Goal: Information Seeking & Learning: Learn about a topic

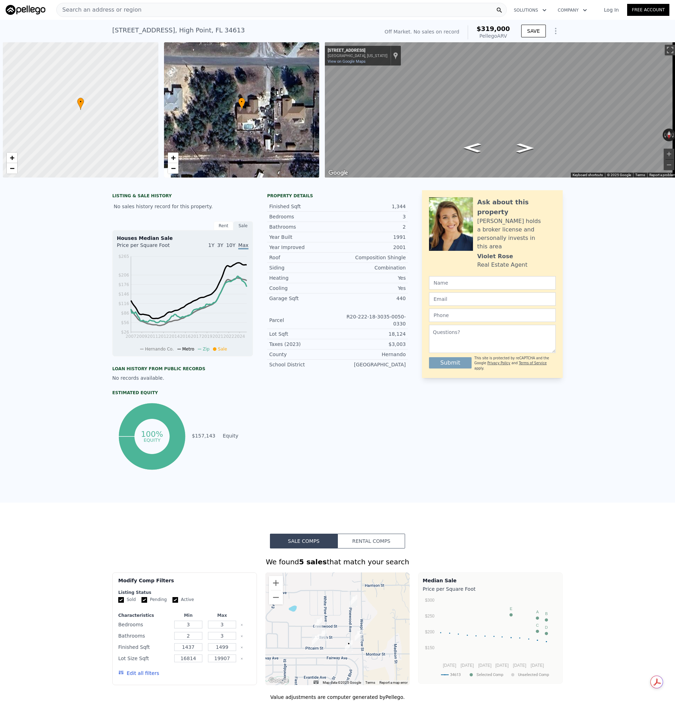
scroll to position [0, 3]
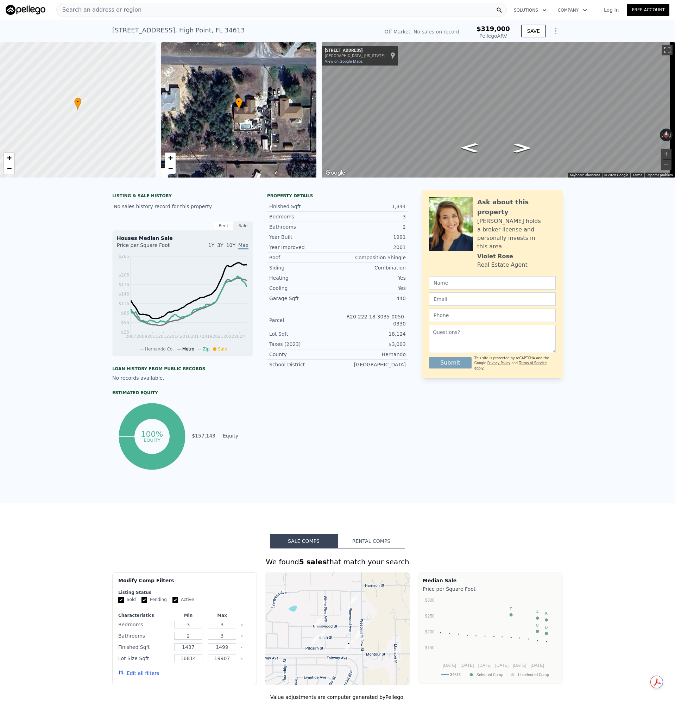
click at [148, 9] on div "Search an address or region" at bounding box center [281, 10] width 451 height 14
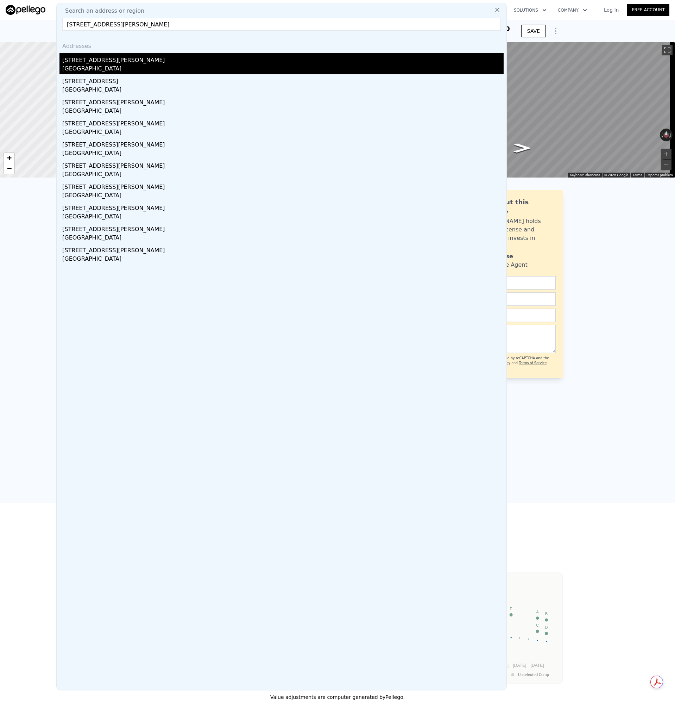
type input "711 Indian Wells Ave, Sun City Center, FL 33573"
click at [75, 64] on div "Sun City Center, FL 33573" at bounding box center [282, 69] width 441 height 10
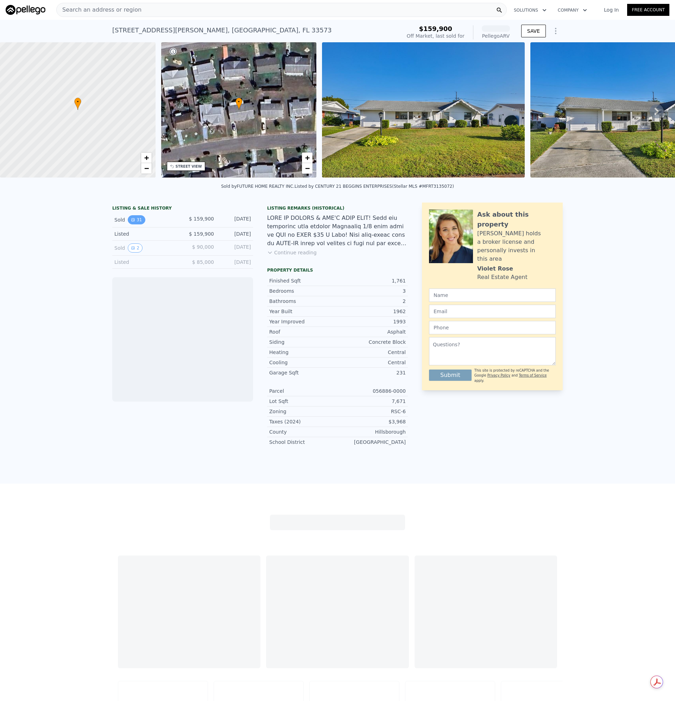
click at [138, 222] on button "31" at bounding box center [136, 219] width 17 height 9
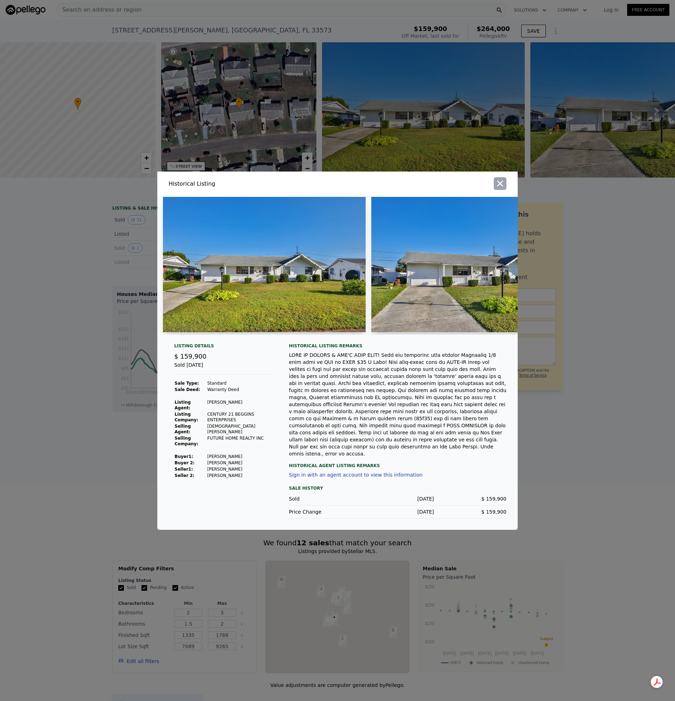
click at [497, 188] on icon "button" at bounding box center [500, 183] width 10 height 10
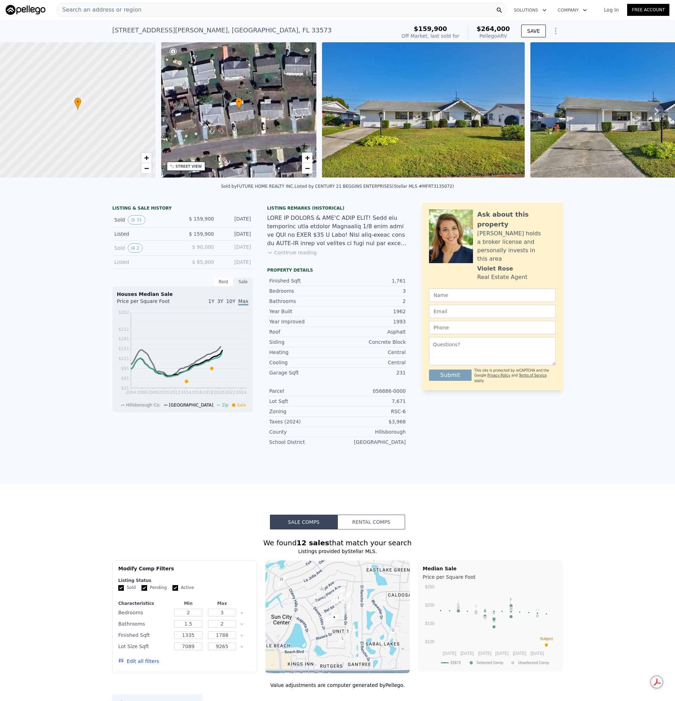
click at [394, 111] on img at bounding box center [423, 109] width 203 height 135
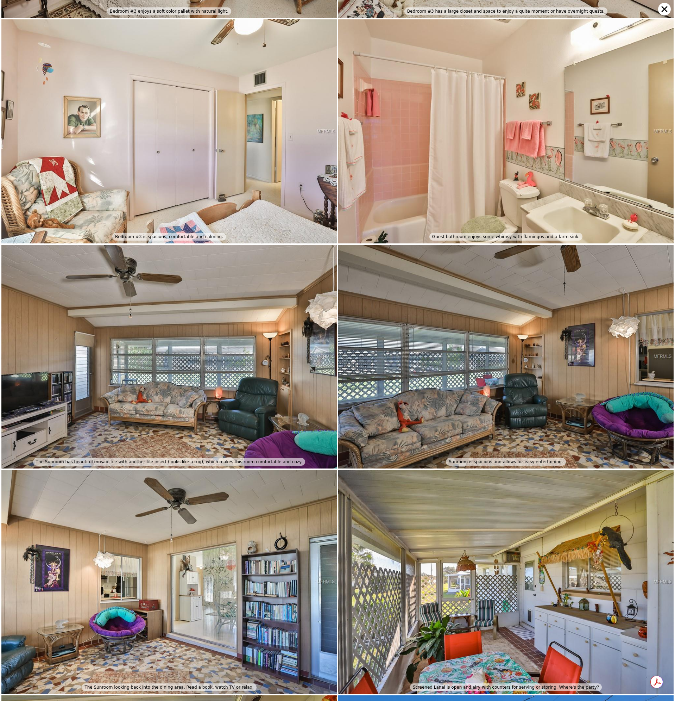
scroll to position [2011, 0]
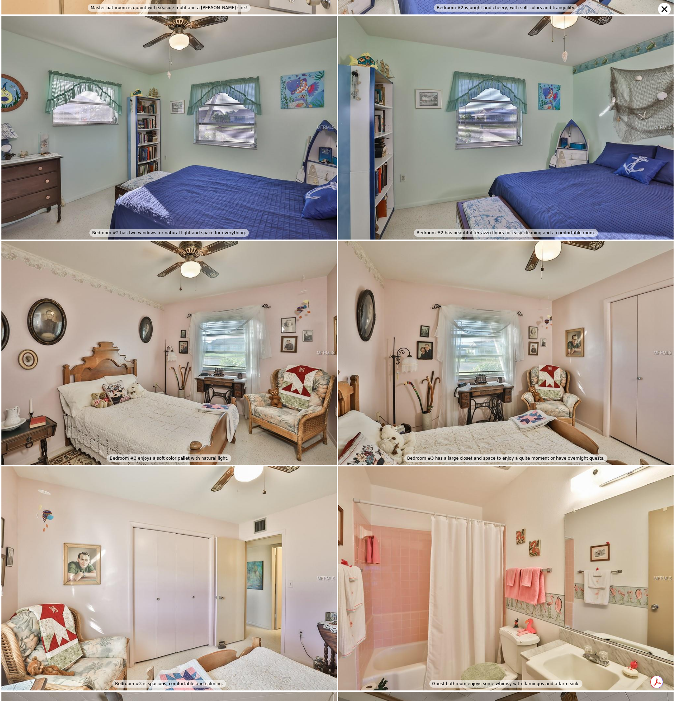
click at [661, 7] on icon at bounding box center [664, 9] width 13 height 13
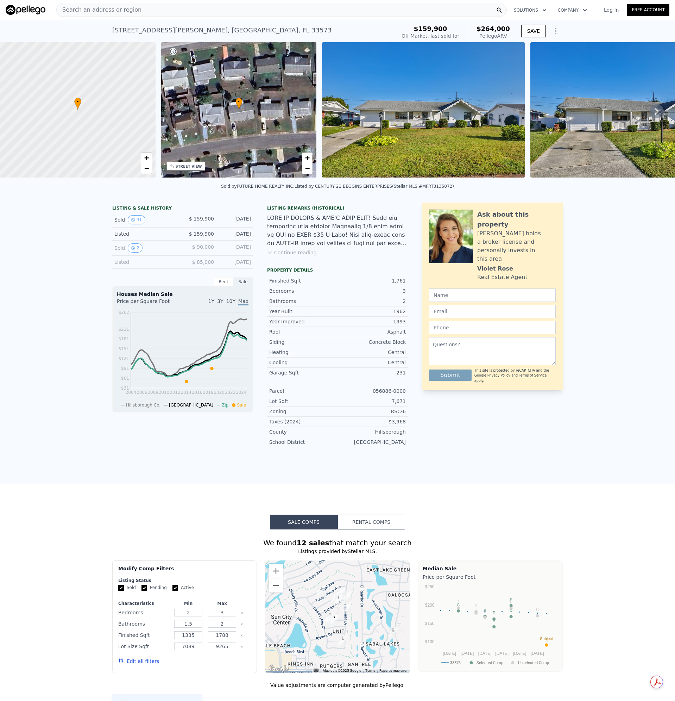
click at [136, 5] on div "Search an address or region" at bounding box center [281, 10] width 451 height 14
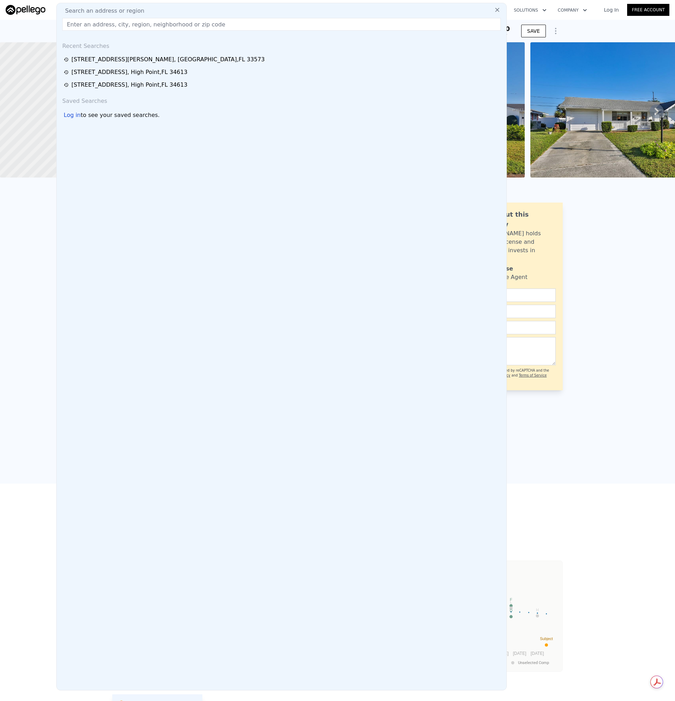
type input "907 La Jolla Ave Sun City Center, FL 33573"
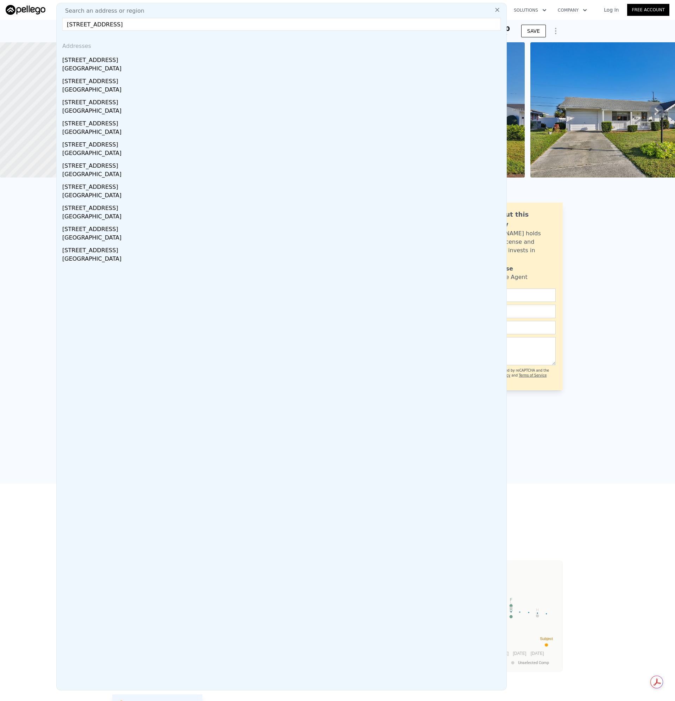
click at [87, 61] on div "[STREET_ADDRESS]" at bounding box center [282, 58] width 441 height 11
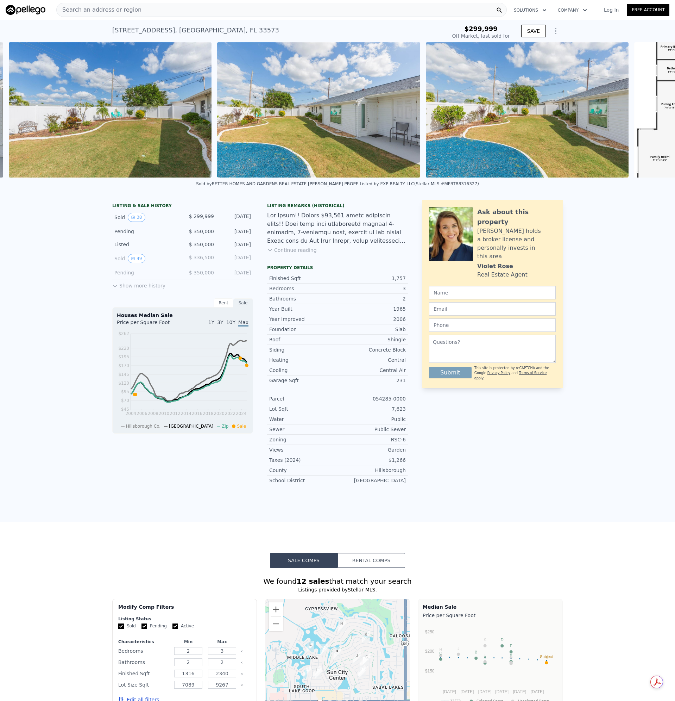
scroll to position [0, 7317]
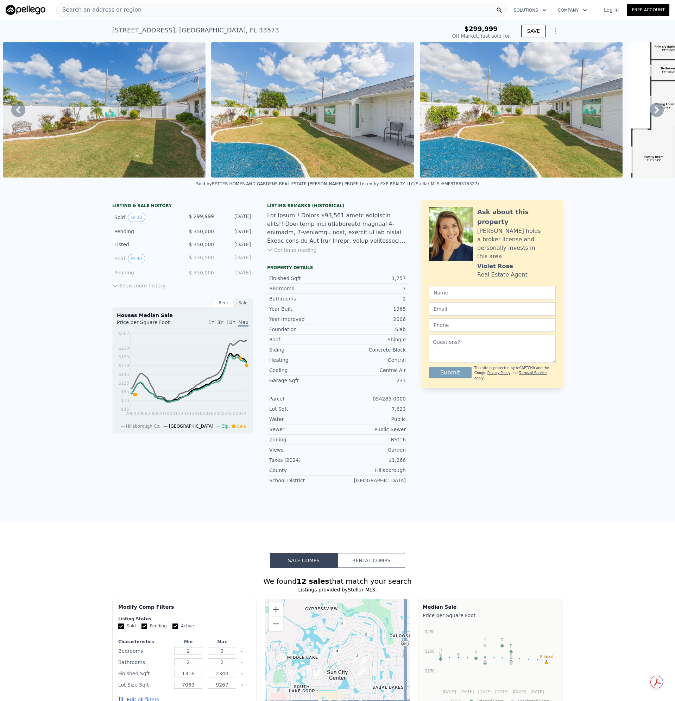
click at [147, 9] on div "Search an address or region" at bounding box center [281, 10] width 451 height 14
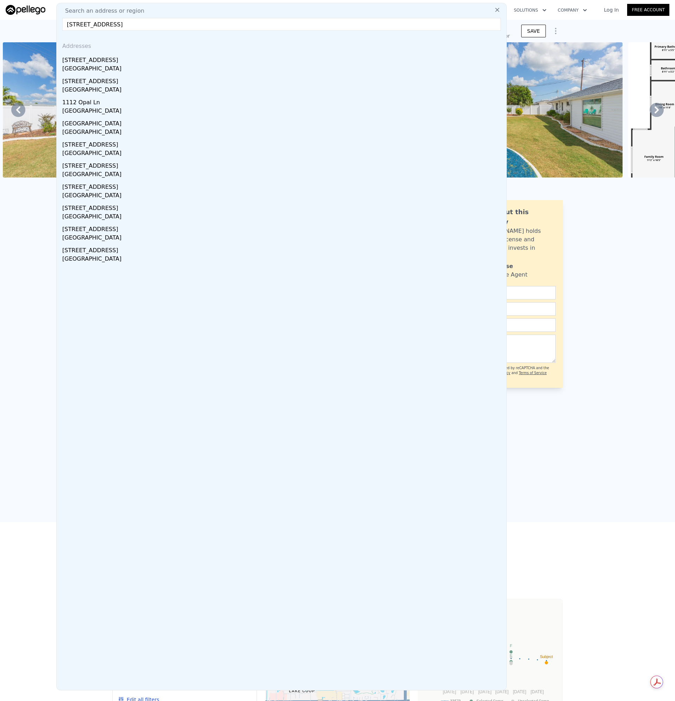
type input "1112 Cherry Hills Dr Sun City Center, FL 33573"
click at [79, 67] on div "Sun City Center, FL 33573" at bounding box center [282, 69] width 441 height 10
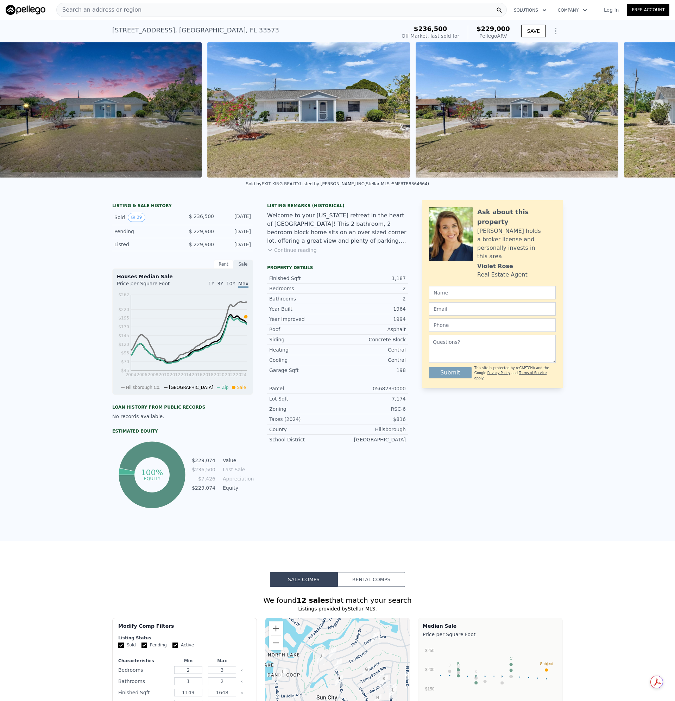
scroll to position [0, 322]
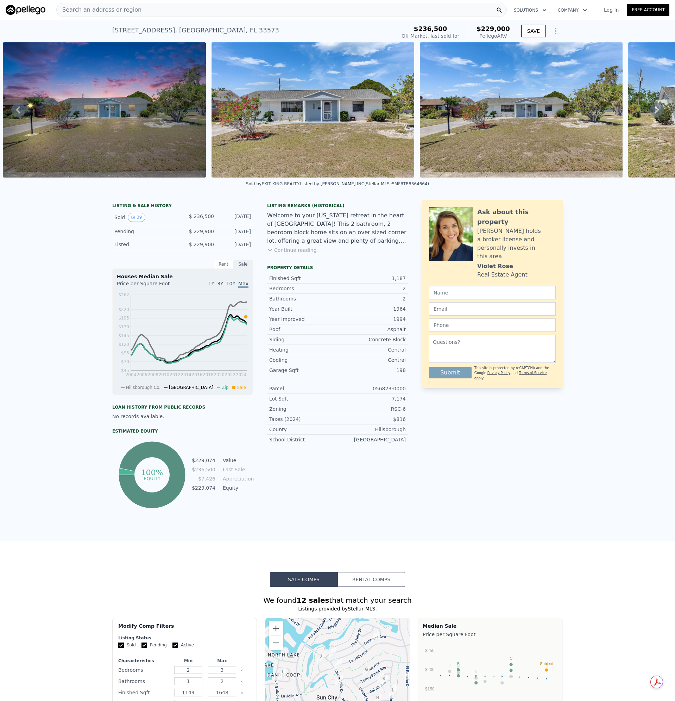
click at [117, 10] on span "Search an address or region" at bounding box center [99, 10] width 85 height 8
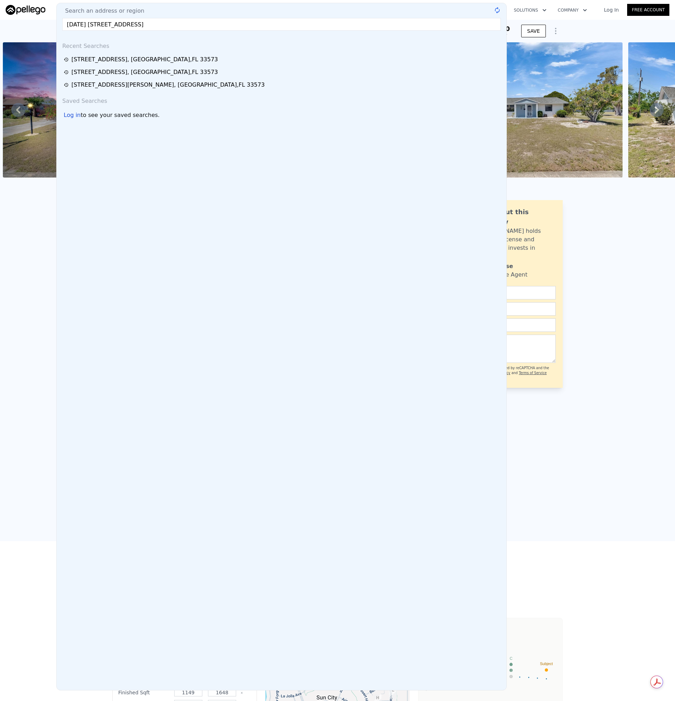
click at [0, 39] on html "Search an address or region Search an address or region 6/26/25 214 Genet Ct Su…" at bounding box center [337, 350] width 675 height 701
paste input "text"
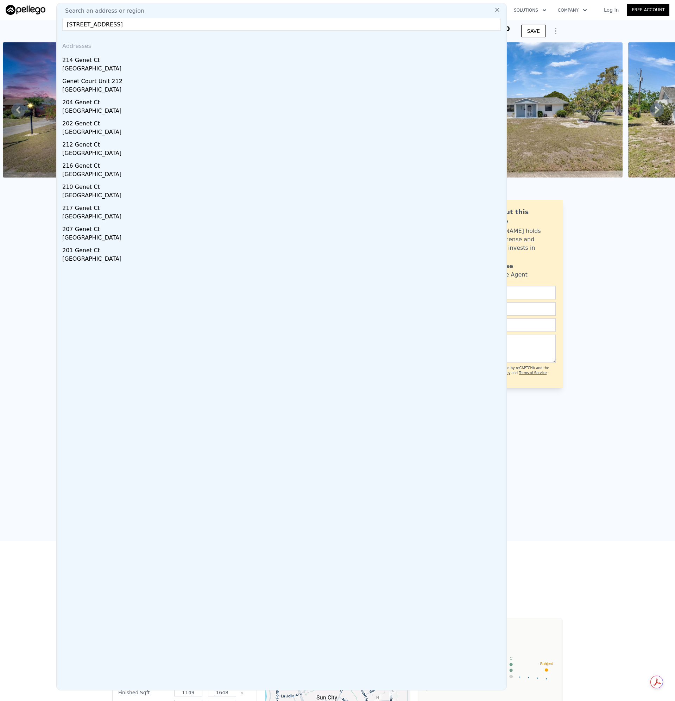
type input "214 Genet Ct Sun City Center, FL 33573"
click at [81, 70] on div "Sun City Center, FL 33573" at bounding box center [282, 69] width 441 height 10
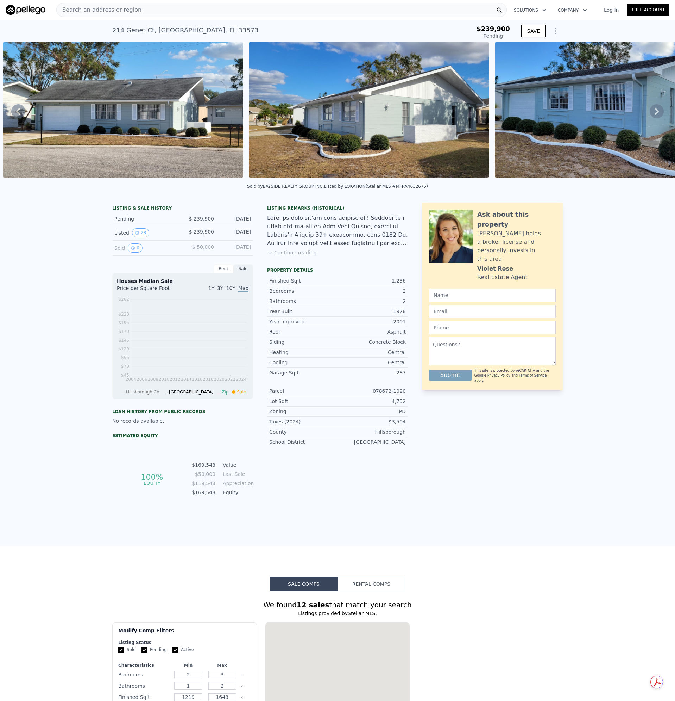
type input "-$ 239,179"
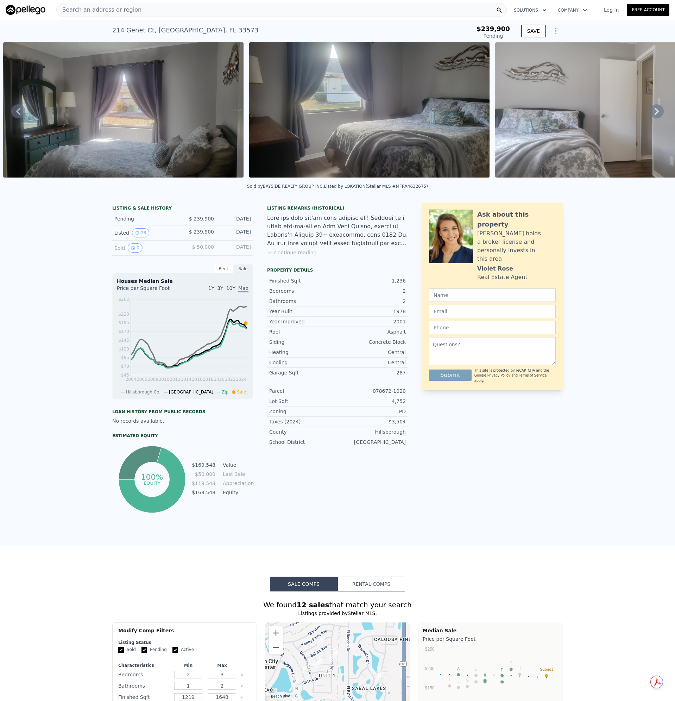
scroll to position [0, 5405]
click at [128, 10] on span "Search an address or region" at bounding box center [99, 10] width 85 height 8
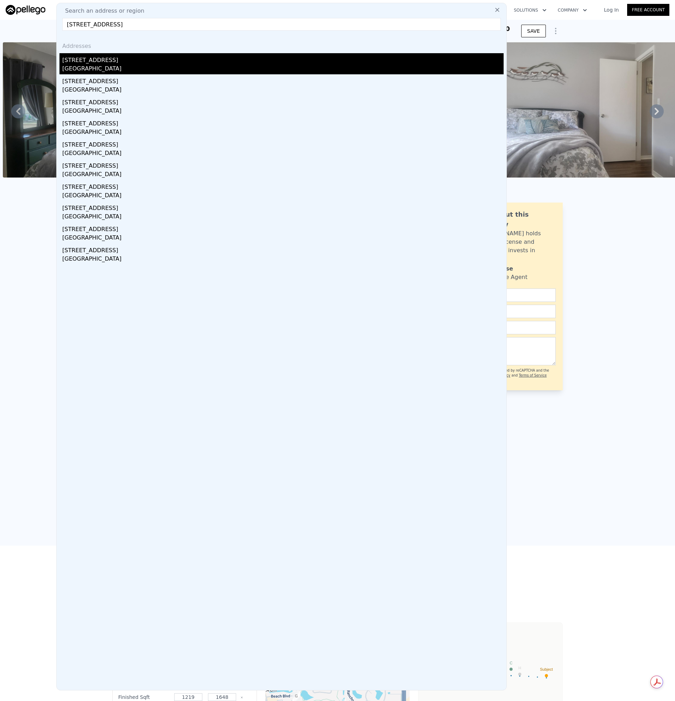
type input "832 Fox Hills Dr Sun City Center, FL 33573"
click at [75, 64] on div "[STREET_ADDRESS]" at bounding box center [282, 58] width 441 height 11
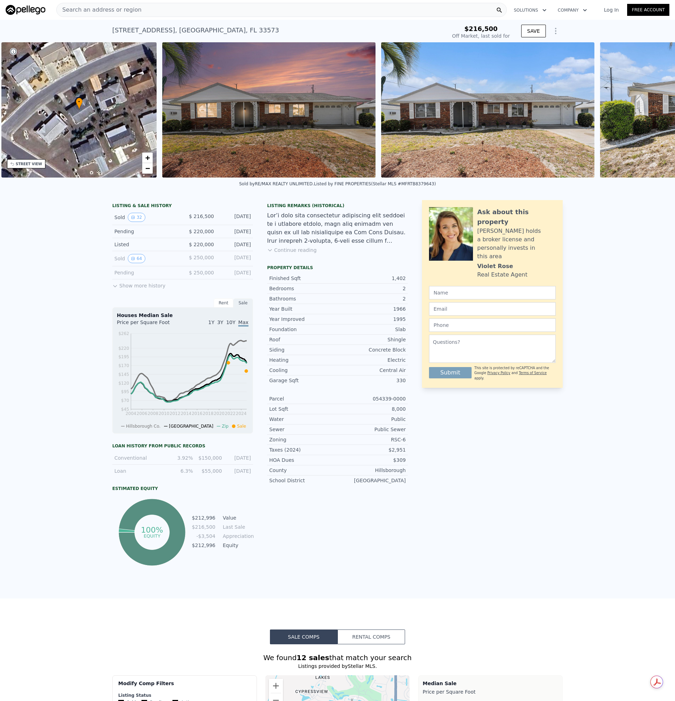
scroll to position [0, 164]
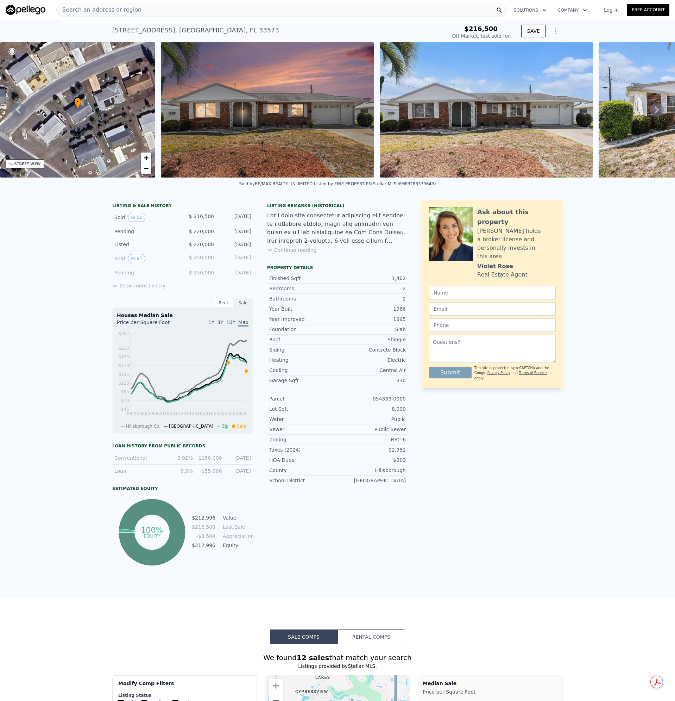
click at [127, 10] on span "Search an address or region" at bounding box center [99, 10] width 85 height 8
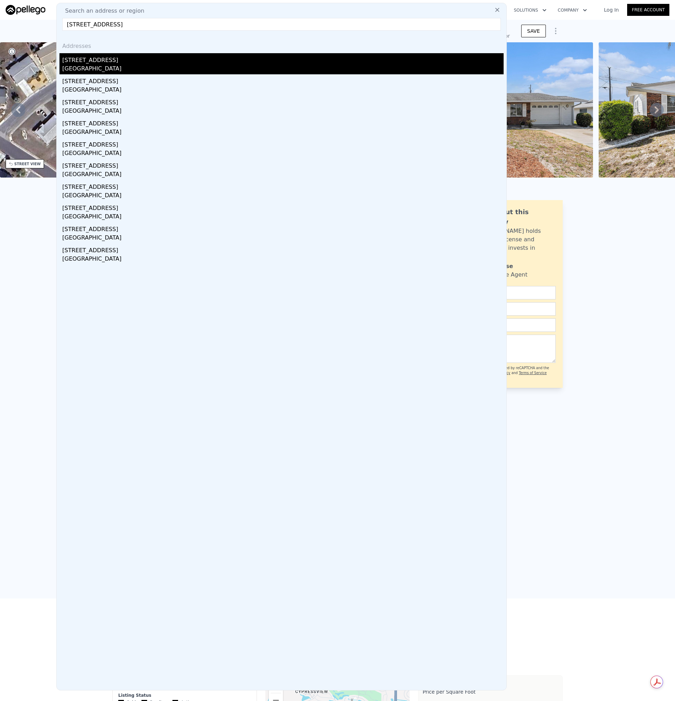
type input "604 Ojai Ave Sun City Center, FL 33573"
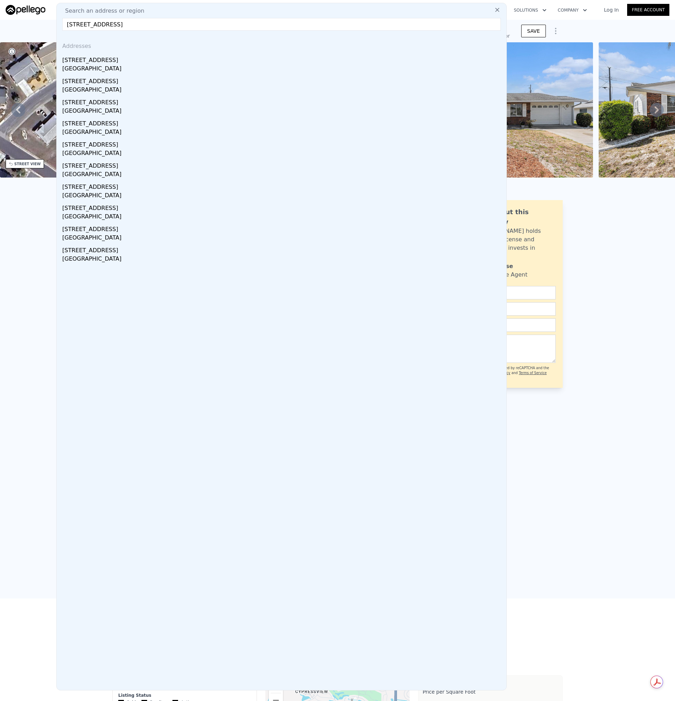
click at [79, 67] on div "Sun City Center, FL 33573" at bounding box center [282, 69] width 441 height 10
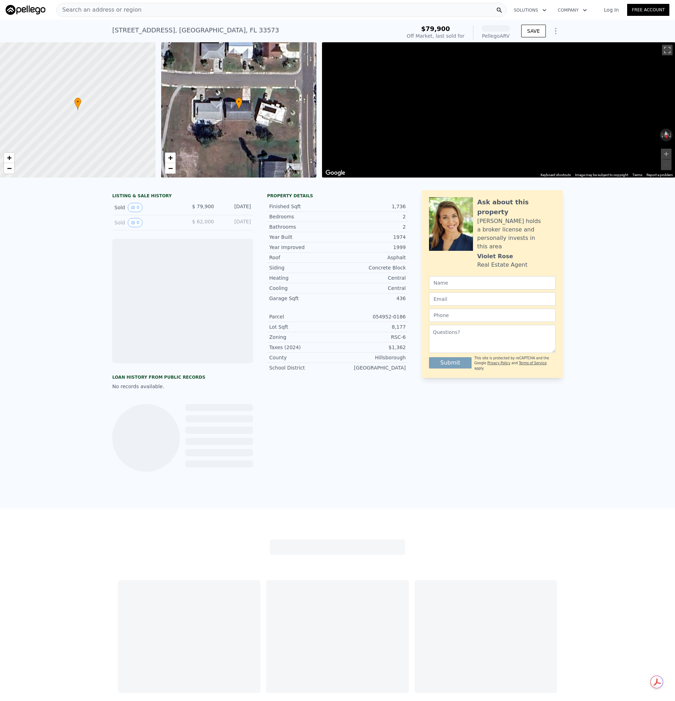
scroll to position [0, 3]
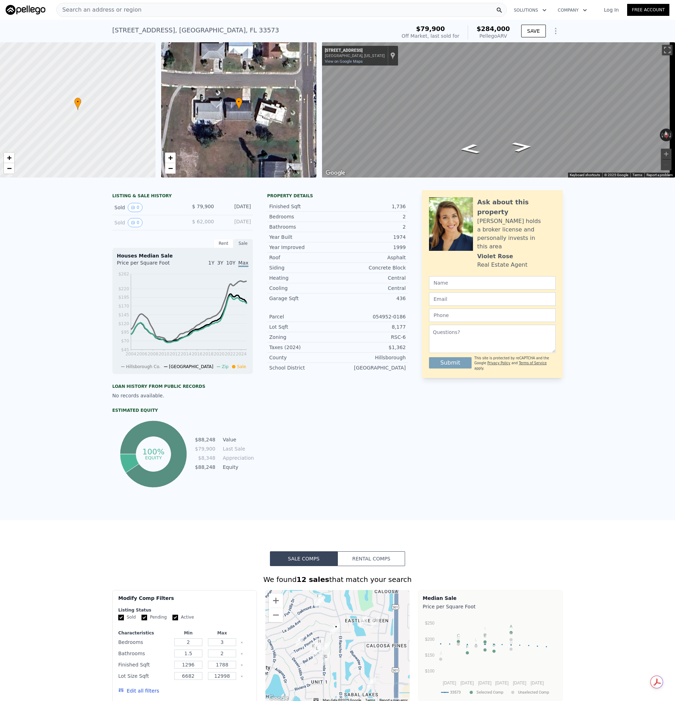
click at [141, 8] on div "Search an address or region" at bounding box center [281, 10] width 451 height 14
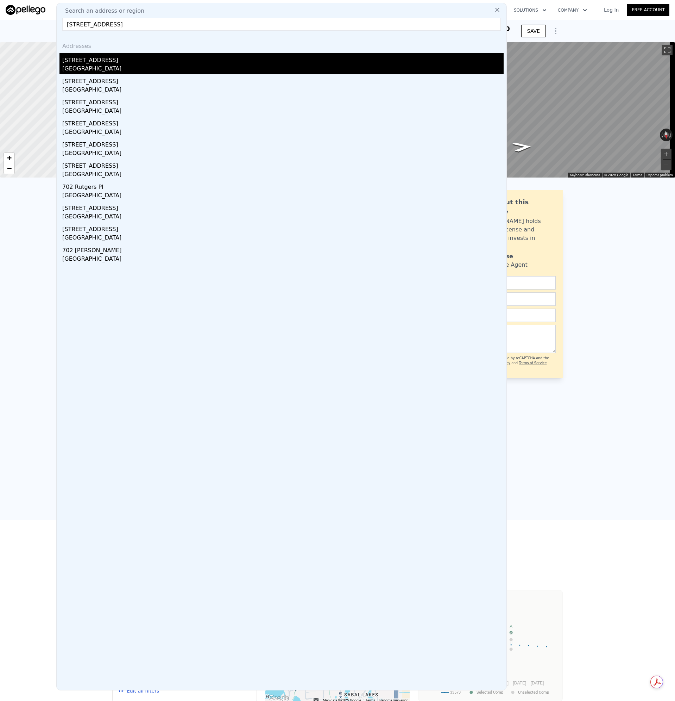
type input "702 W Brockton Pl Sun City Center, FL 33573"
click at [84, 62] on div "702 W Brockton Pl" at bounding box center [282, 58] width 441 height 11
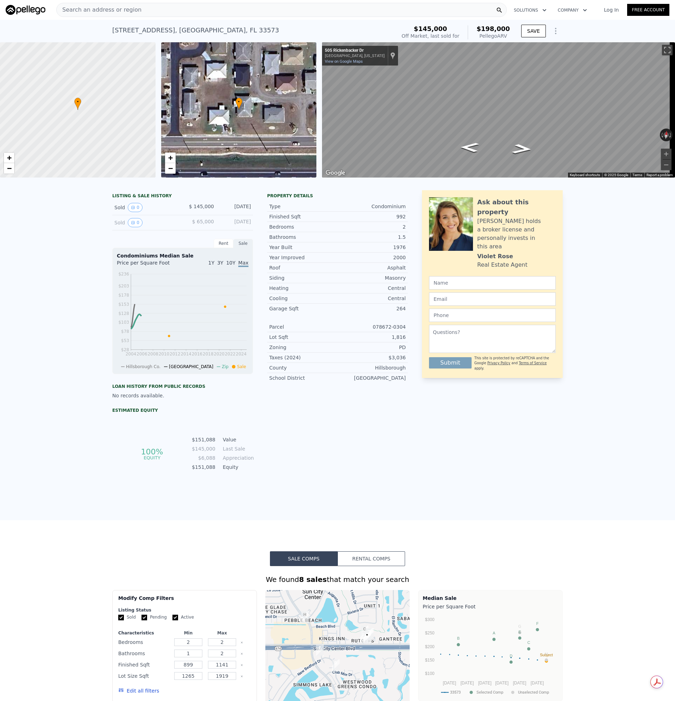
click at [119, 9] on span "Search an address or region" at bounding box center [99, 10] width 85 height 8
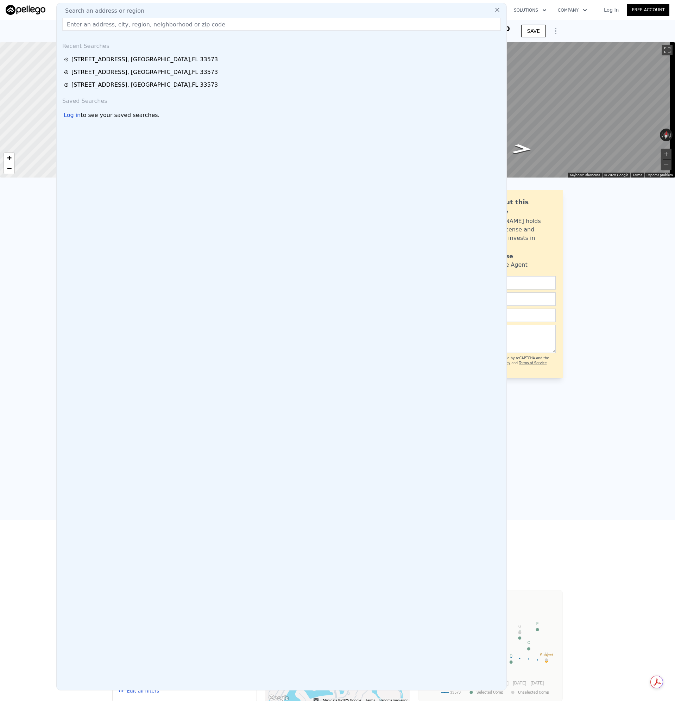
paste input "704 Torrey Pines Ave Sun City Center, FL 33573"
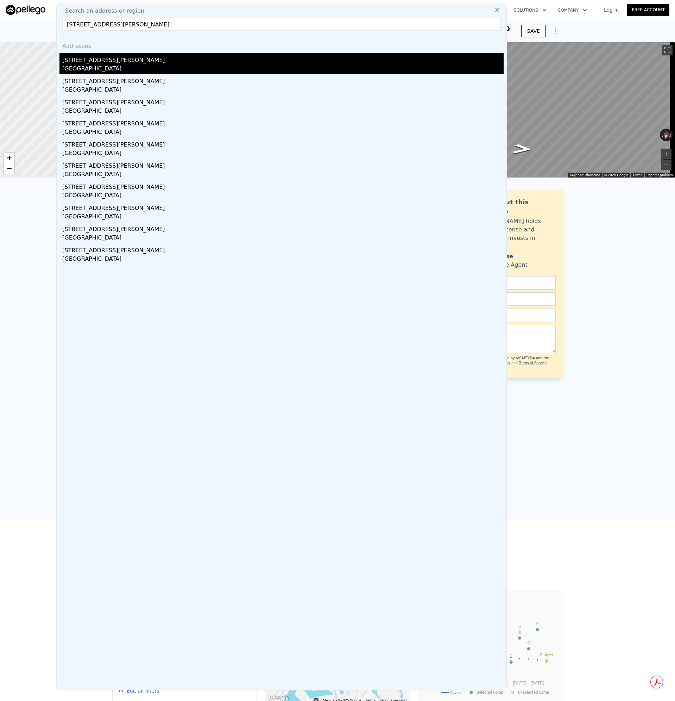
type input "704 Torrey Pines Ave Sun City Center, FL 33573"
click at [91, 61] on div "704 Torrey Pines Ave" at bounding box center [282, 58] width 441 height 11
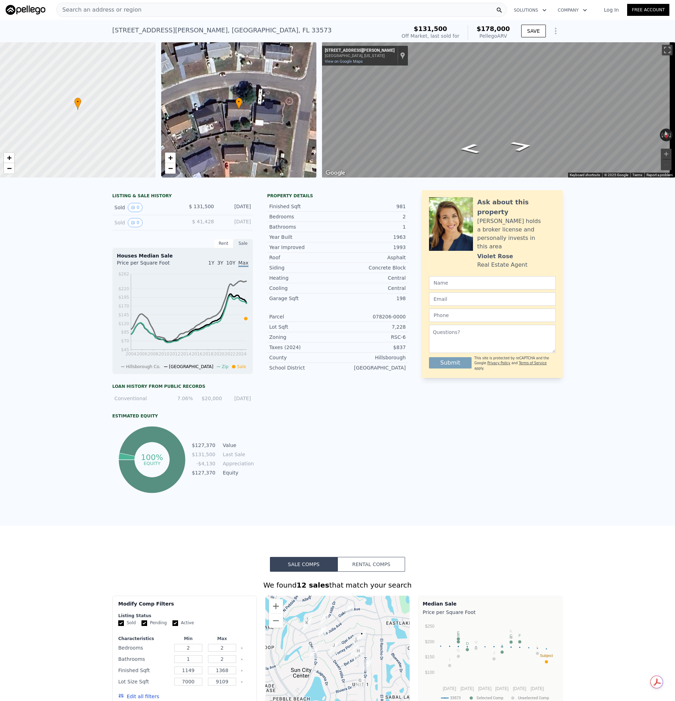
click at [134, 6] on div "Search an address or region" at bounding box center [281, 10] width 451 height 14
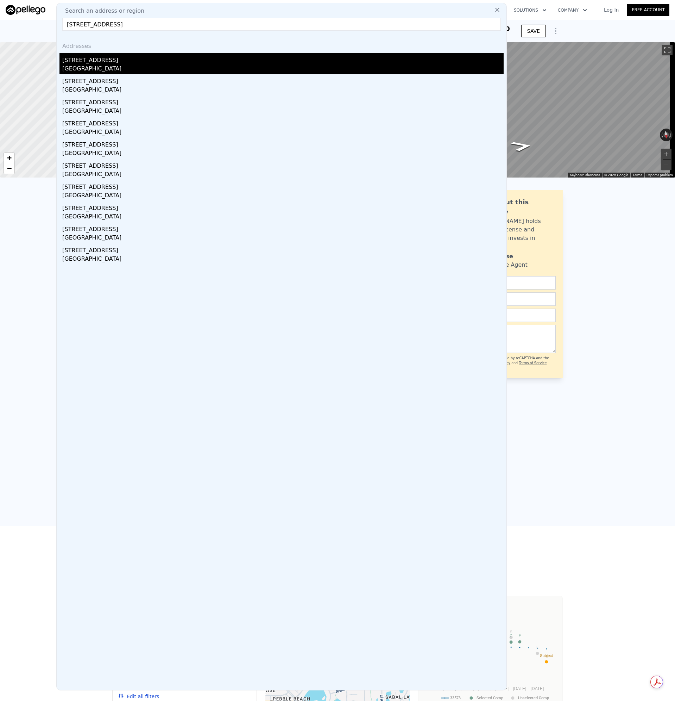
type input "604 Ojai Ave Sun City Center, FL 33573"
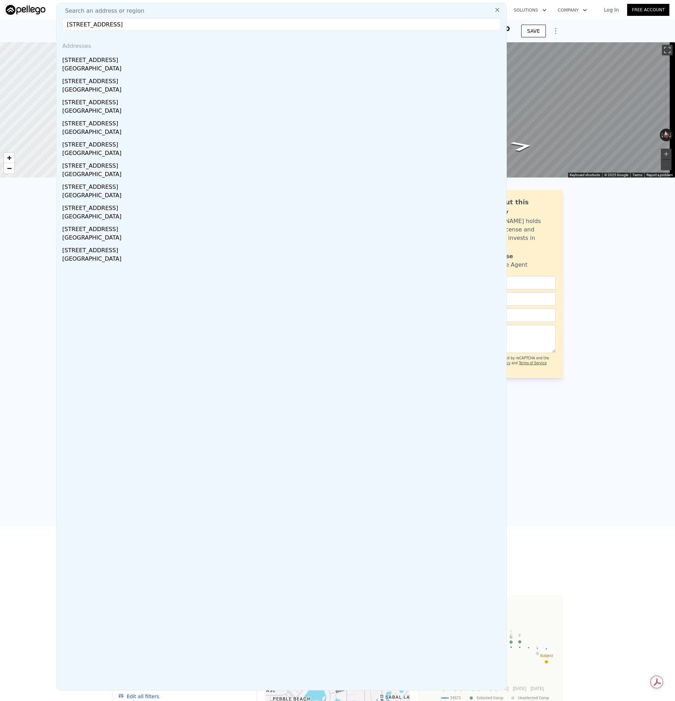
drag, startPoint x: 81, startPoint y: 62, endPoint x: 231, endPoint y: 149, distance: 173.5
click at [81, 62] on div "[STREET_ADDRESS]" at bounding box center [282, 58] width 441 height 11
type input "3"
type input "1.5"
type input "1296"
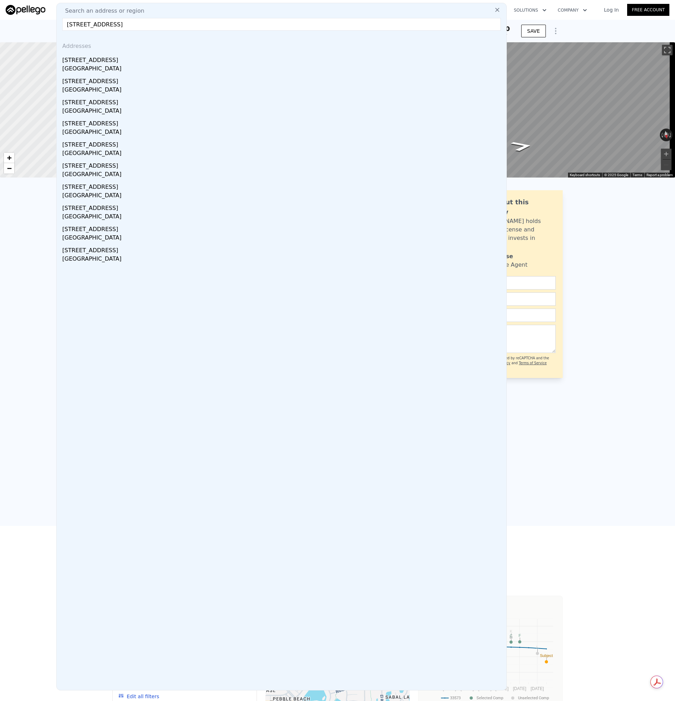
type input "1788"
type input "6682"
type input "12998"
checkbox input "false"
type input "$ 284,000"
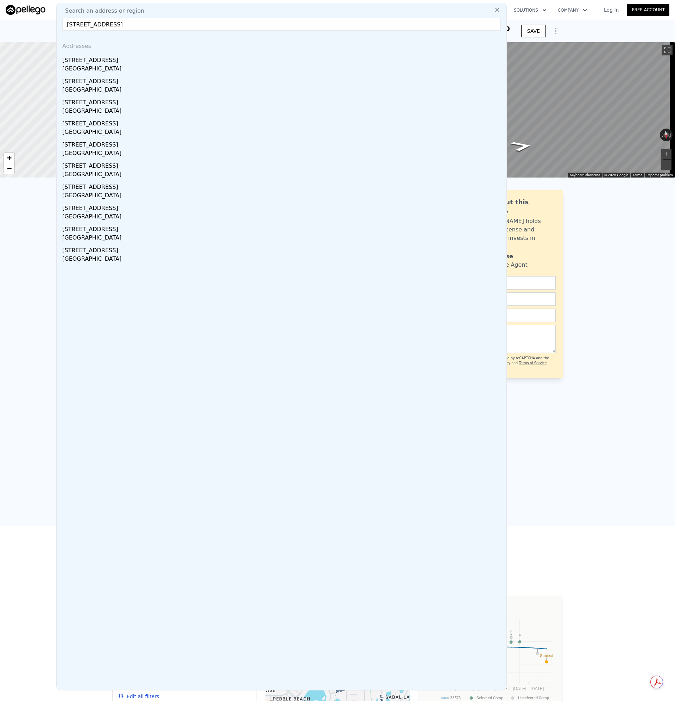
type input "$ 180,405"
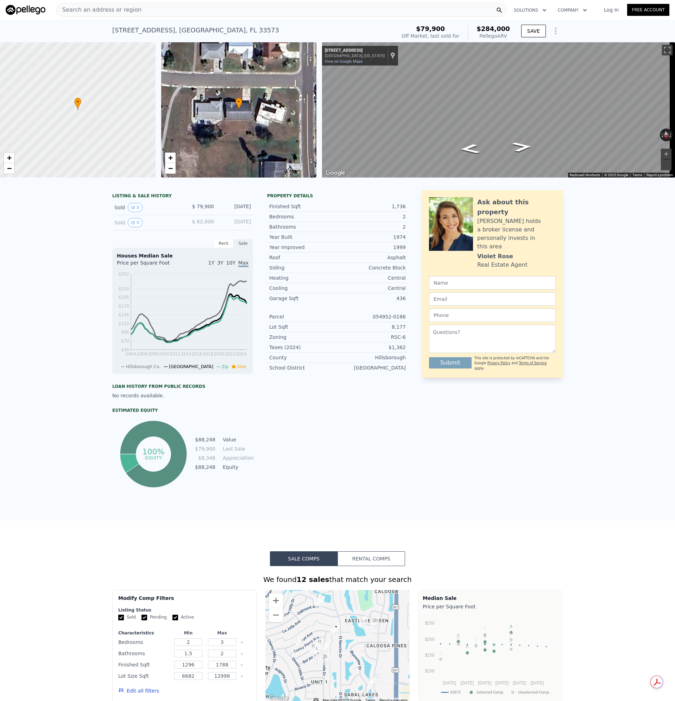
click at [124, 14] on span "Search an address or region" at bounding box center [99, 10] width 85 height 8
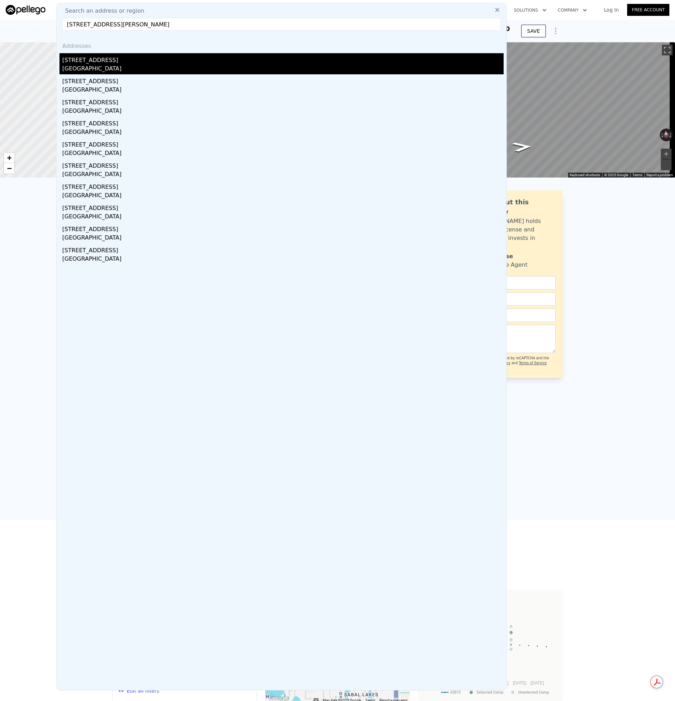
type input "5226 Admiral Pointe Dr, Apollo Beach, FL 33572"
click at [87, 63] on div "[STREET_ADDRESS]" at bounding box center [282, 58] width 441 height 11
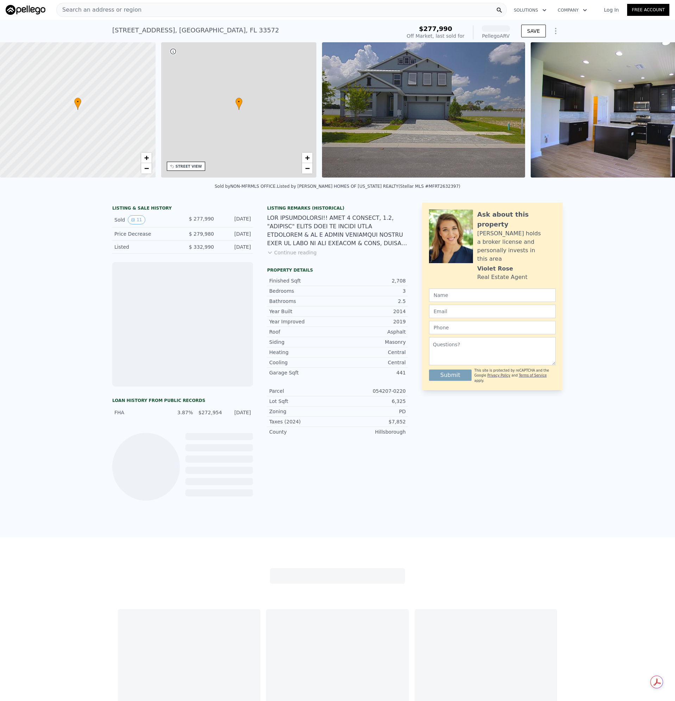
scroll to position [0, 164]
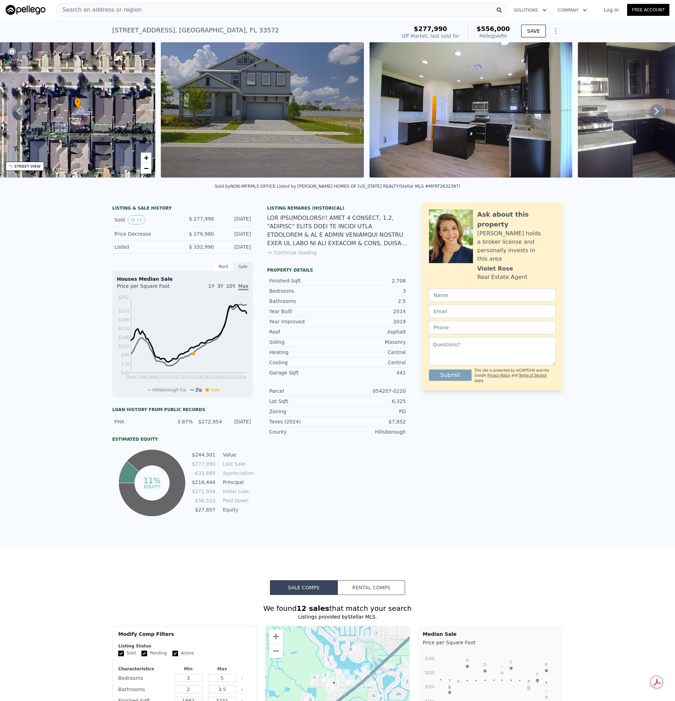
click at [238, 125] on img at bounding box center [262, 109] width 203 height 135
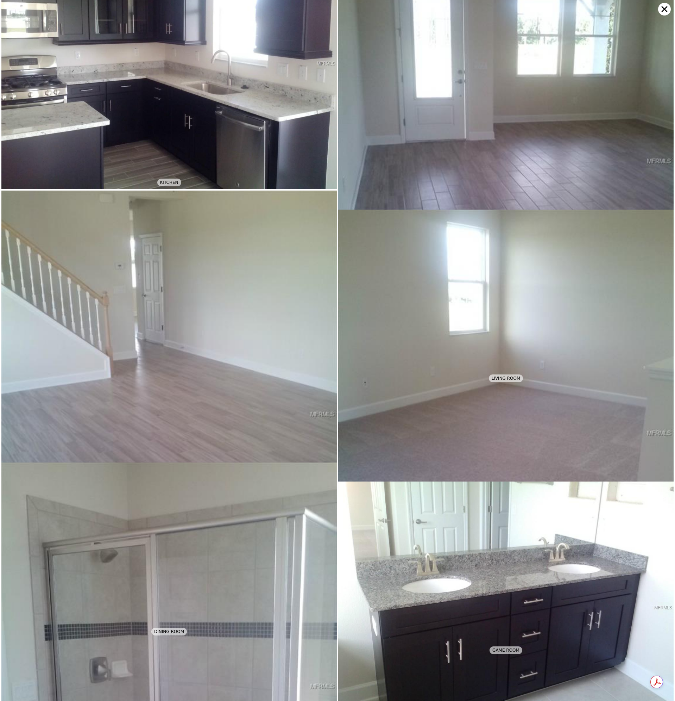
scroll to position [223, 0]
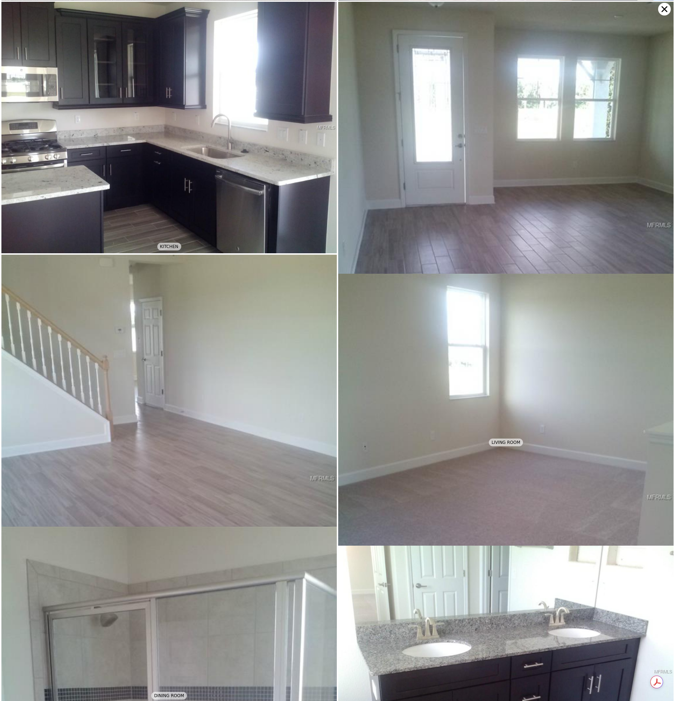
click at [661, 7] on icon at bounding box center [664, 9] width 13 height 13
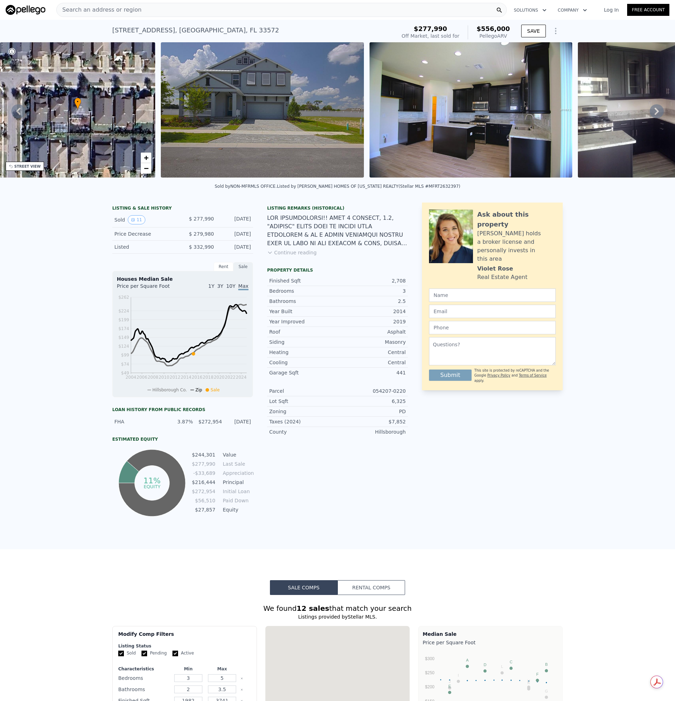
click at [120, 10] on span "Search an address or region" at bounding box center [99, 10] width 85 height 8
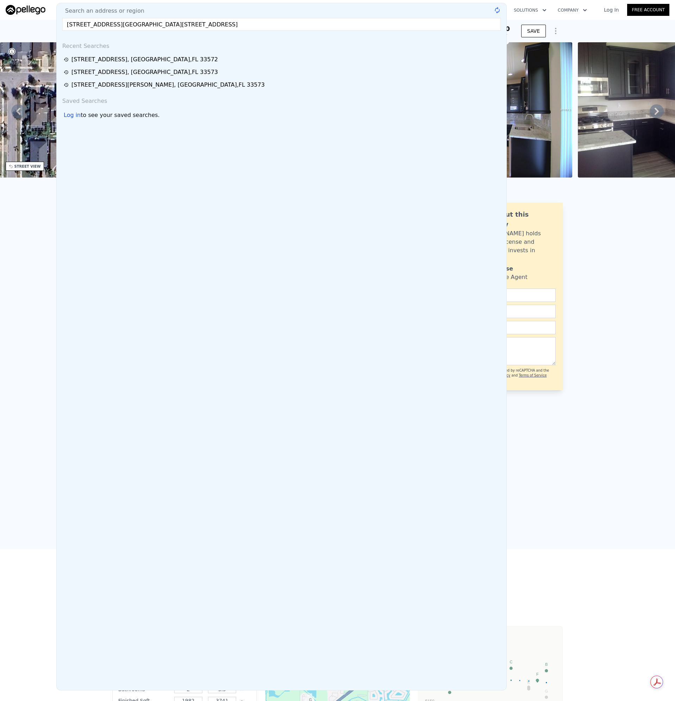
drag, startPoint x: -66, startPoint y: 30, endPoint x: -133, endPoint y: 33, distance: 67.3
click at [0, 33] on html "Search an address or region Search an address or region 16217 Bridgecrossing Dr…" at bounding box center [337, 350] width 675 height 701
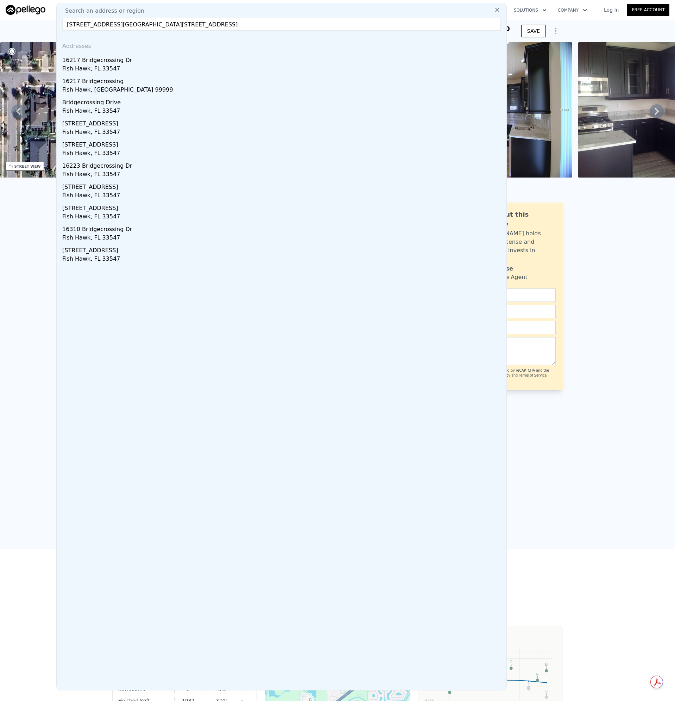
type input "16217 Bridgecrossing Dr, Lithia, FL 33547"
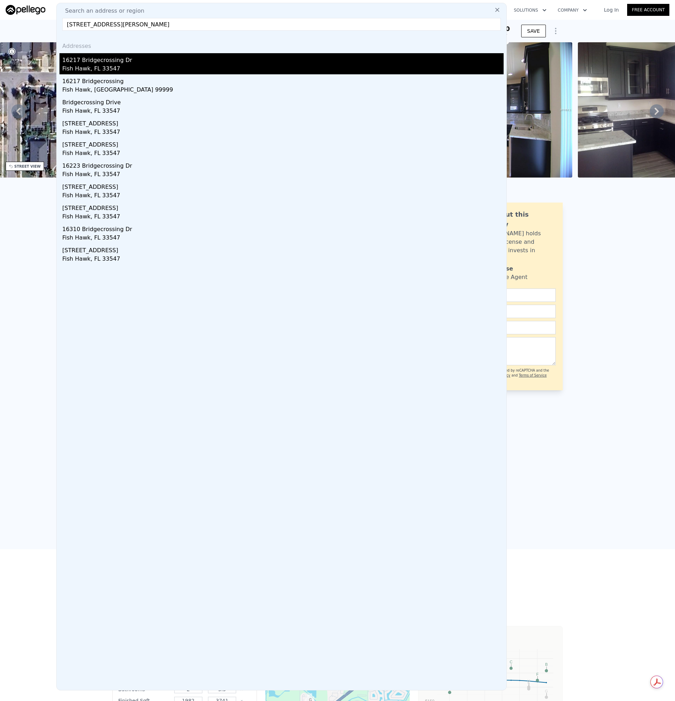
click at [92, 67] on div "Fish Hawk, FL 33547" at bounding box center [282, 69] width 441 height 10
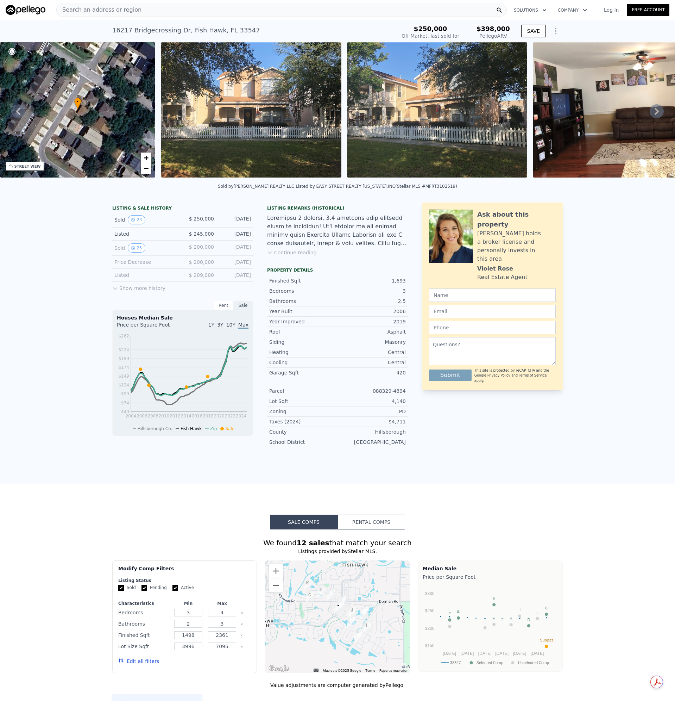
click at [261, 101] on img at bounding box center [251, 109] width 181 height 135
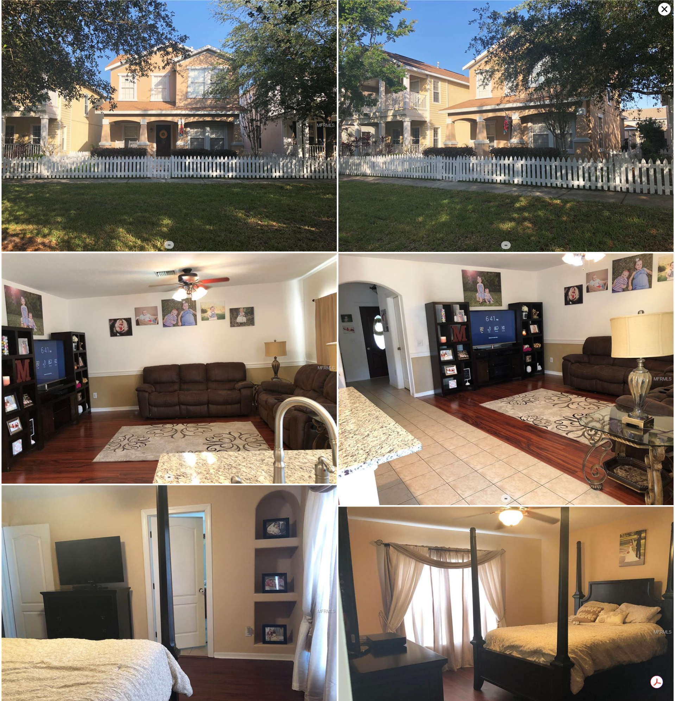
click at [509, 146] on img at bounding box center [505, 126] width 335 height 252
click at [663, 8] on icon at bounding box center [665, 9] width 6 height 6
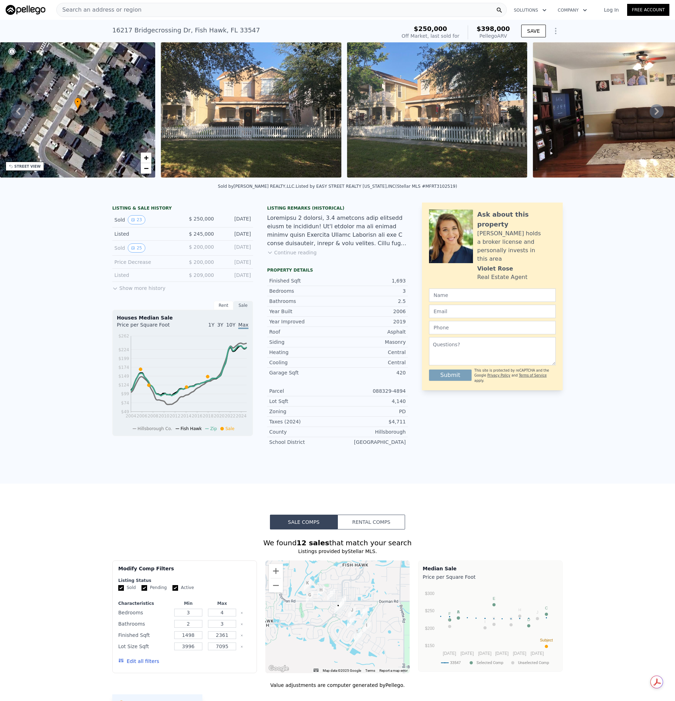
click at [297, 256] on button "Continue reading" at bounding box center [292, 252] width 50 height 7
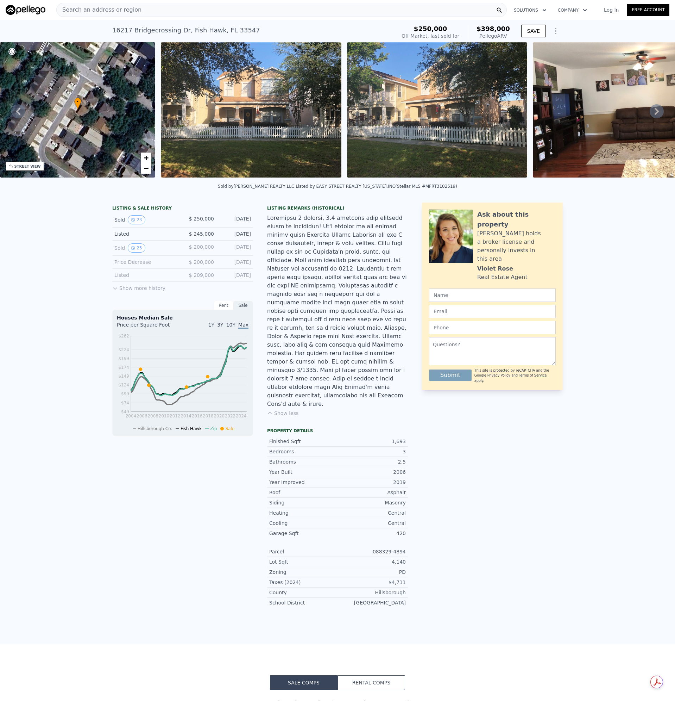
click at [247, 106] on img at bounding box center [251, 109] width 181 height 135
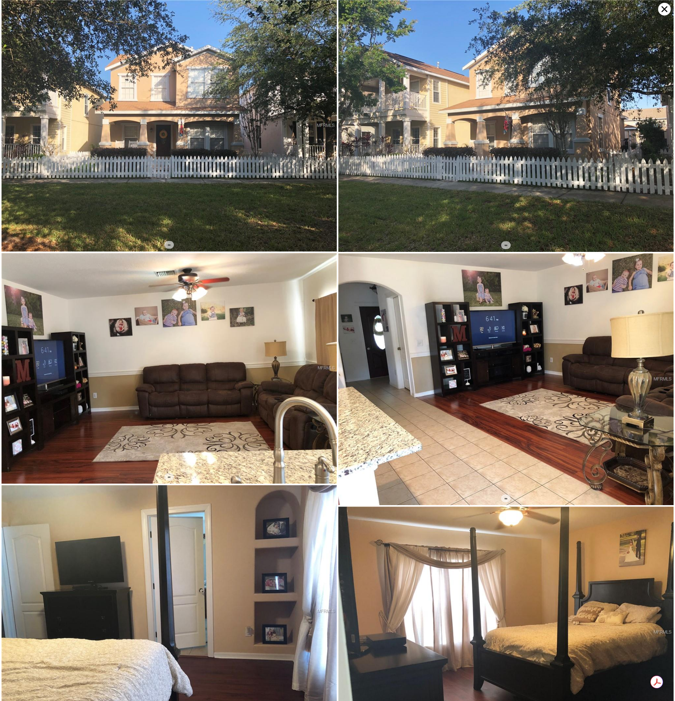
click at [666, 7] on icon at bounding box center [665, 9] width 6 height 6
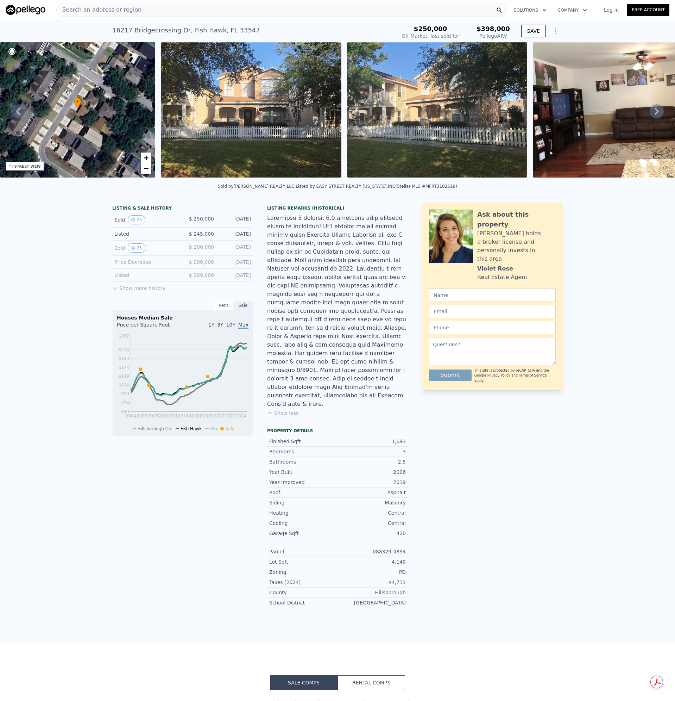
click at [125, 6] on span "Search an address or region" at bounding box center [99, 10] width 85 height 8
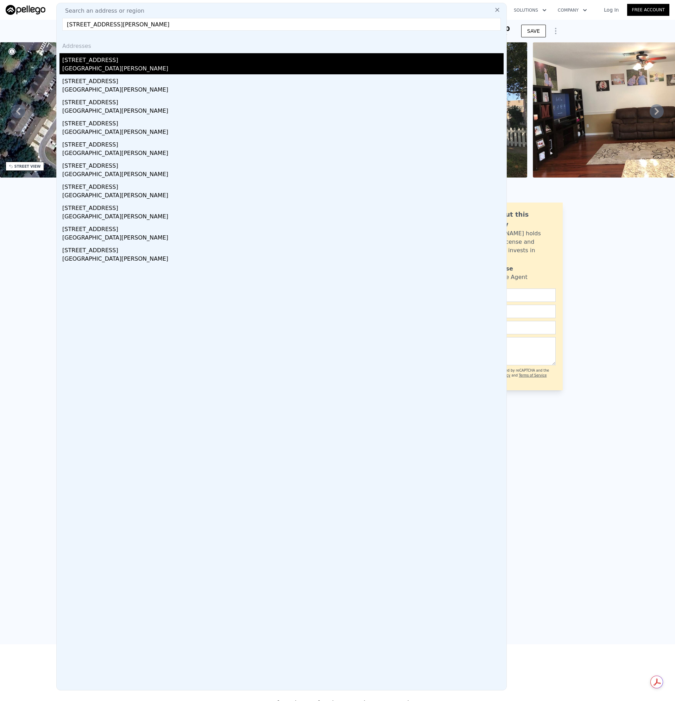
type input "[STREET_ADDRESS][PERSON_NAME]"
click at [79, 73] on div "[GEOGRAPHIC_DATA][PERSON_NAME]" at bounding box center [282, 69] width 441 height 10
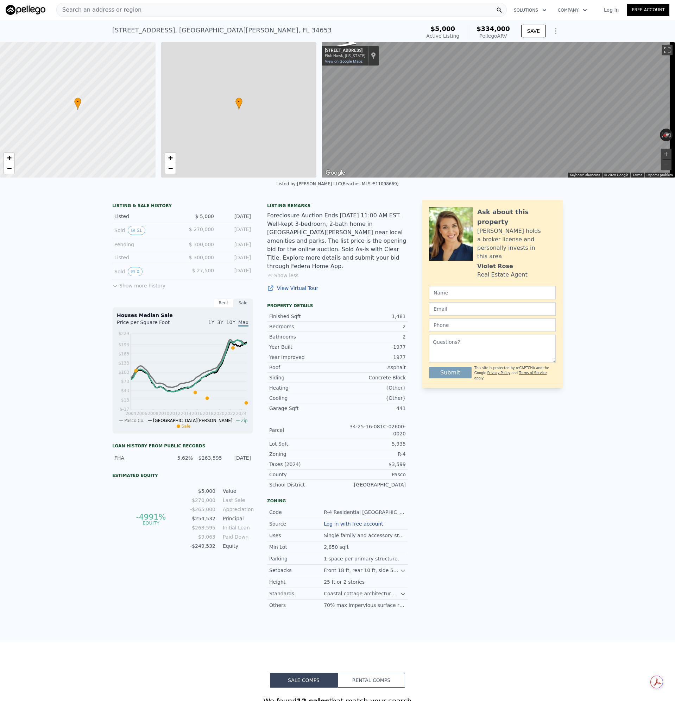
type input "2"
type input "3"
type input "1.5"
type input "2"
type input "1080"
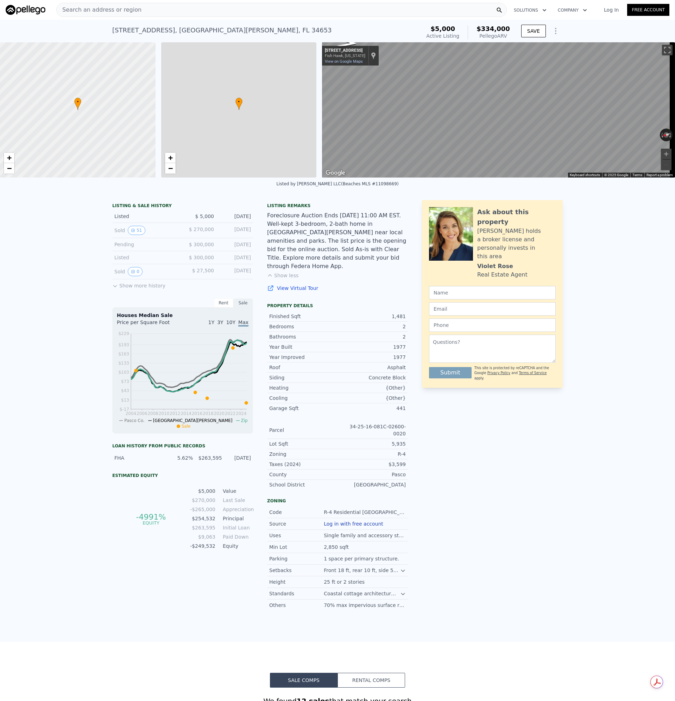
type input "1750"
type input "4923"
type input "7687"
type input "$ 334,000"
type input "$ 305,350"
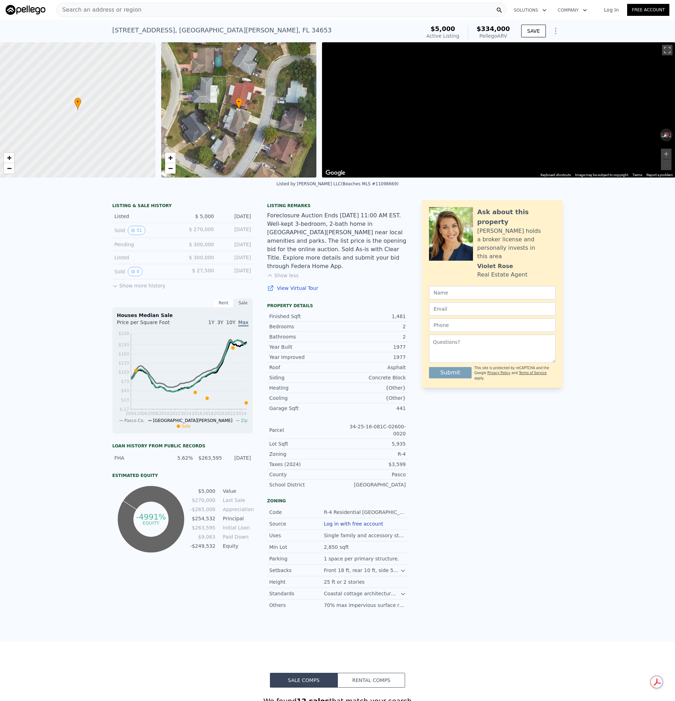
scroll to position [0, 3]
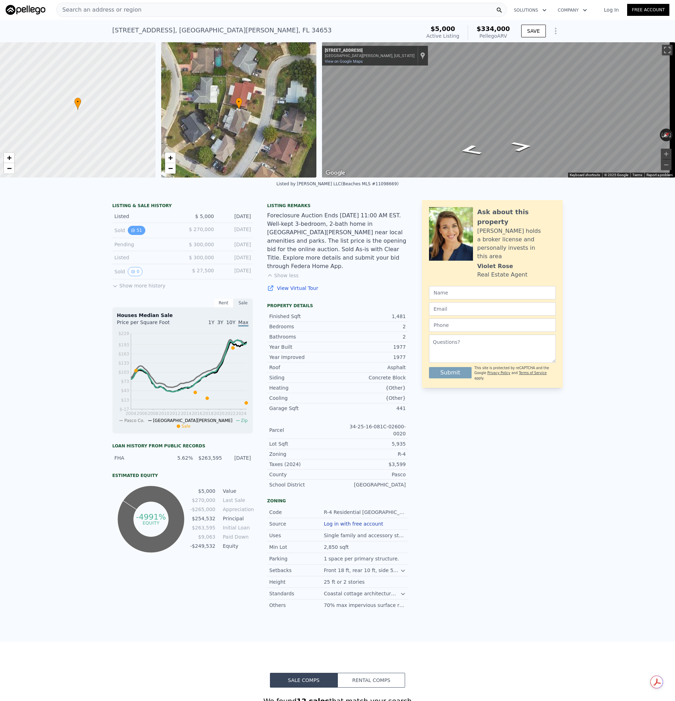
click at [133, 235] on button "51" at bounding box center [136, 230] width 17 height 9
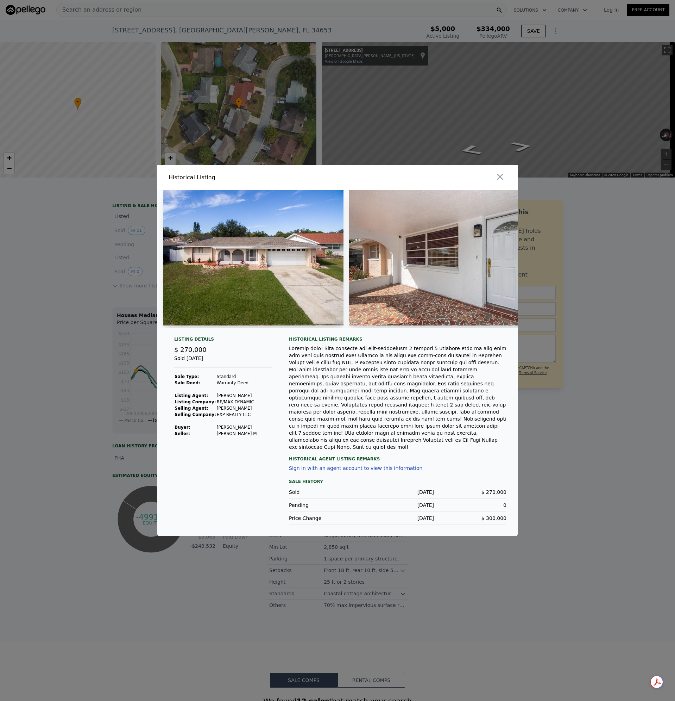
click at [249, 285] on img at bounding box center [253, 257] width 181 height 135
click at [502, 182] on icon "button" at bounding box center [500, 177] width 10 height 10
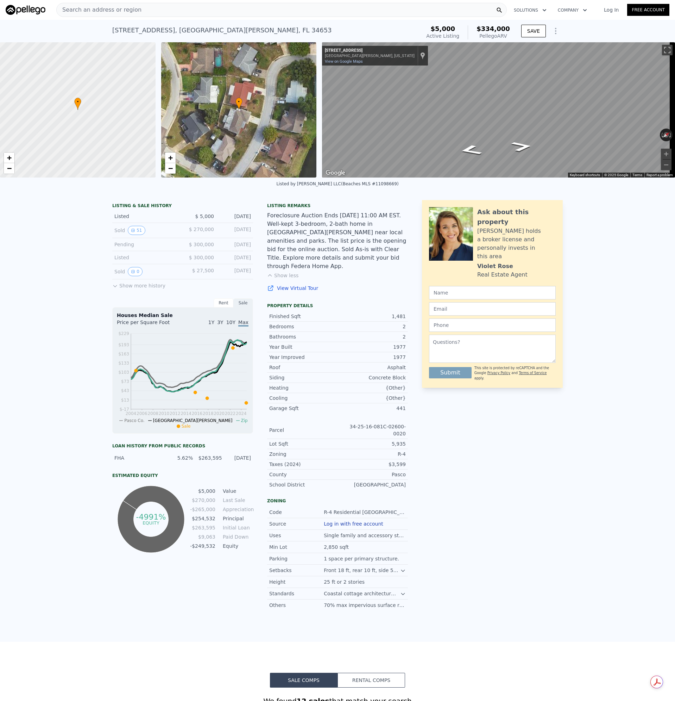
click at [176, 238] on div "Sold 51 $ 270,000 [DATE]" at bounding box center [182, 230] width 141 height 15
click at [131, 232] on icon "View historical data" at bounding box center [133, 230] width 4 height 4
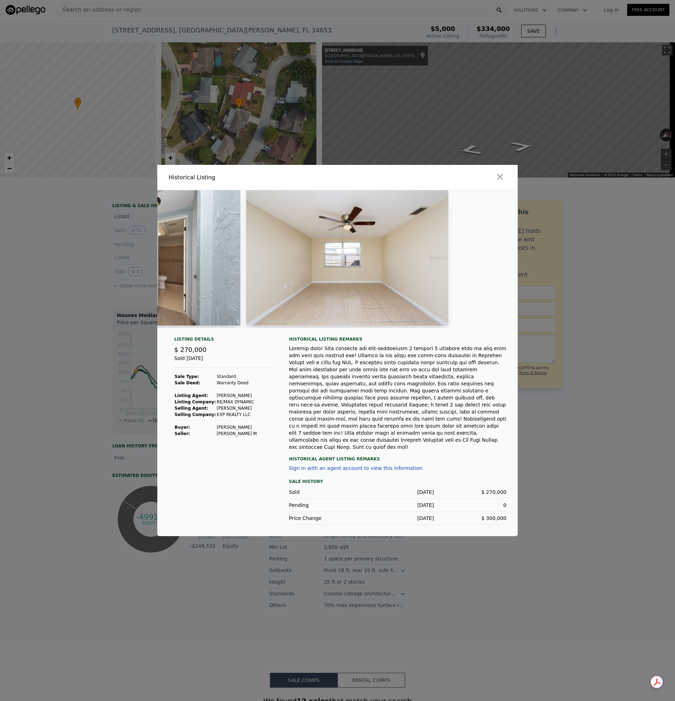
scroll to position [0, 5320]
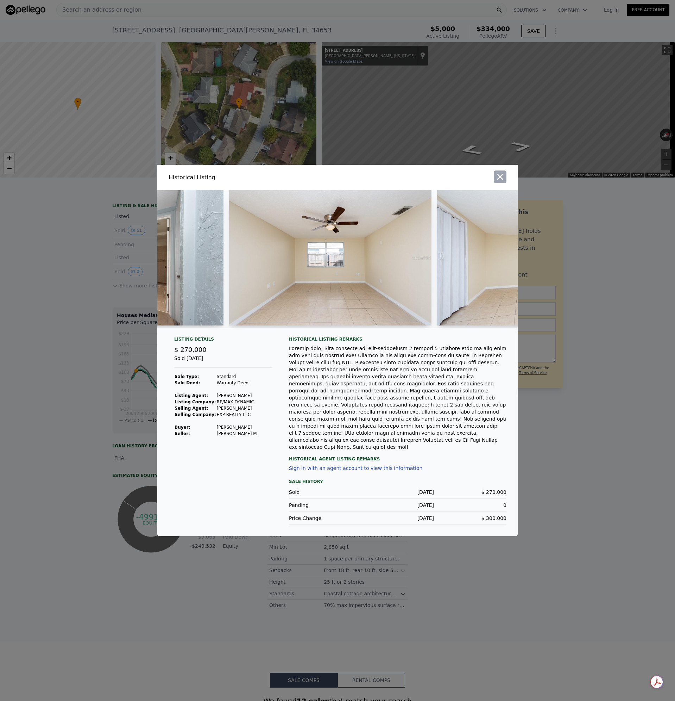
click at [497, 182] on icon "button" at bounding box center [500, 177] width 10 height 10
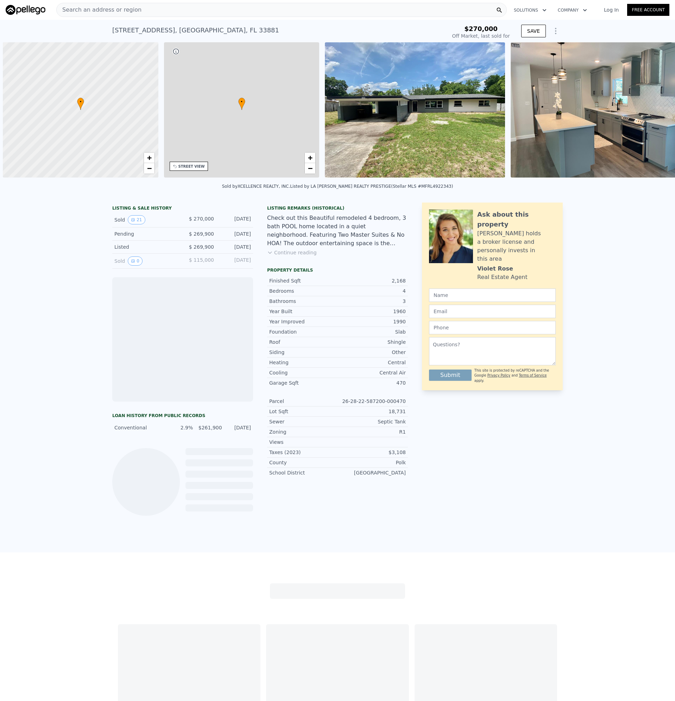
scroll to position [0, 3]
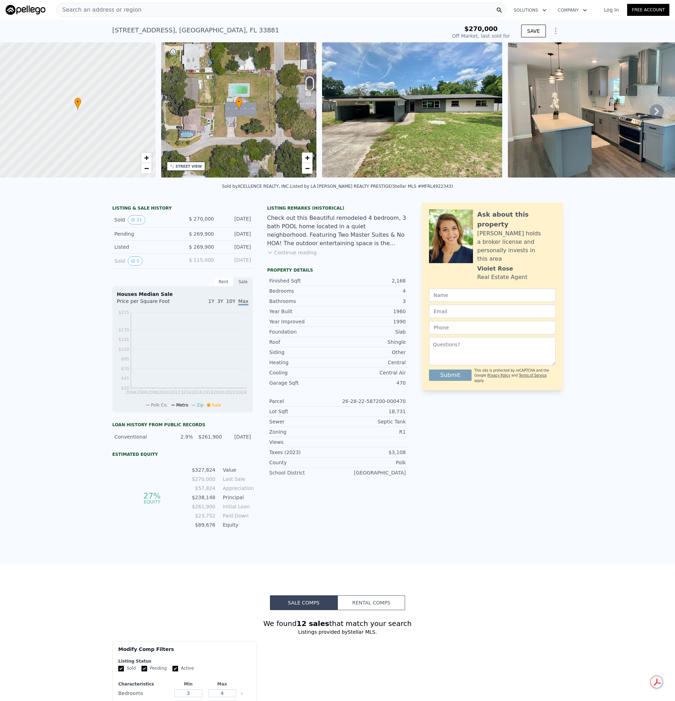
type input "-$ 289,139"
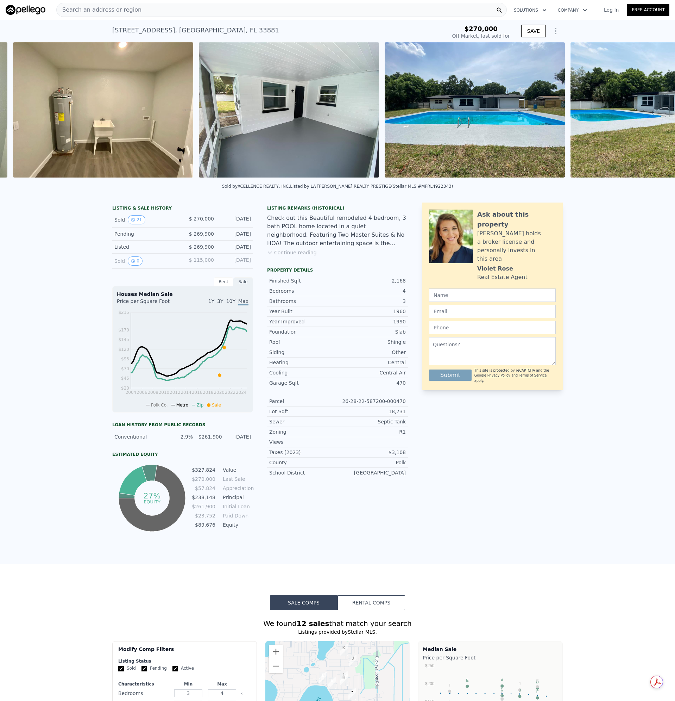
scroll to position [0, 3272]
